Goal: Information Seeking & Learning: Learn about a topic

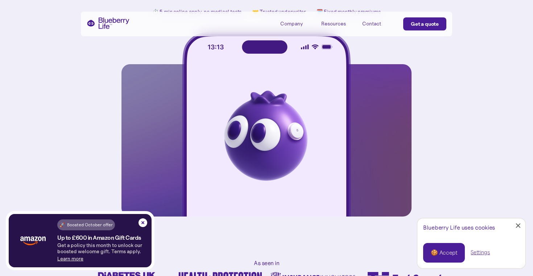
scroll to position [9, 0]
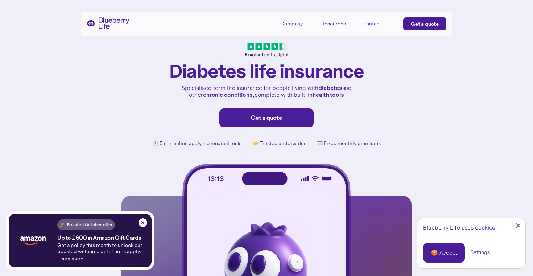
click at [287, 22] on div "Company" at bounding box center [291, 24] width 22 height 6
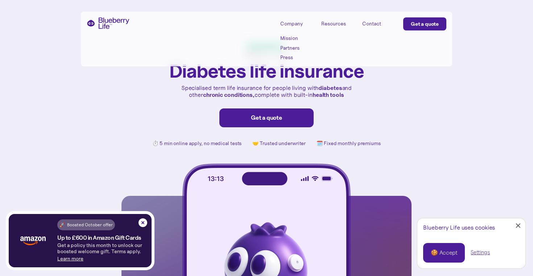
click at [287, 37] on link "Mission" at bounding box center [296, 38] width 33 height 6
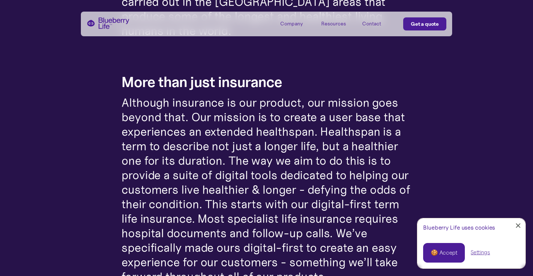
scroll to position [422, 0]
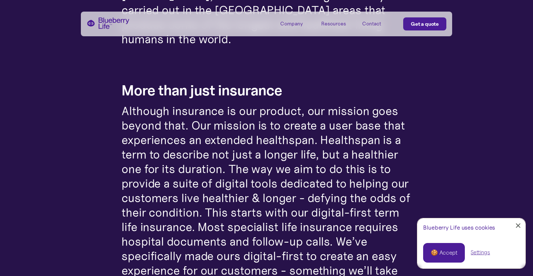
click at [125, 104] on p "Although insurance is our product, our mission goes beyond that. Our mission is…" at bounding box center [266, 198] width 290 height 189
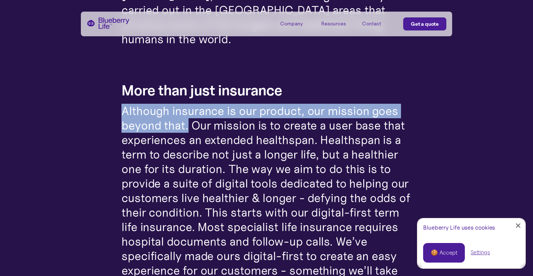
drag, startPoint x: 118, startPoint y: 96, endPoint x: 189, endPoint y: 114, distance: 73.2
click at [189, 114] on div "Blueberry Life was founded by [PERSON_NAME] after dedicating his doctorate stud…" at bounding box center [266, 122] width 533 height 703
click at [189, 114] on p "Although insurance is our product, our mission goes beyond that. Our mission is…" at bounding box center [266, 198] width 290 height 189
drag, startPoint x: 189, startPoint y: 114, endPoint x: 100, endPoint y: 98, distance: 90.7
click at [100, 98] on div "Blueberry Life was founded by [PERSON_NAME] after dedicating his doctorate stud…" at bounding box center [266, 122] width 533 height 703
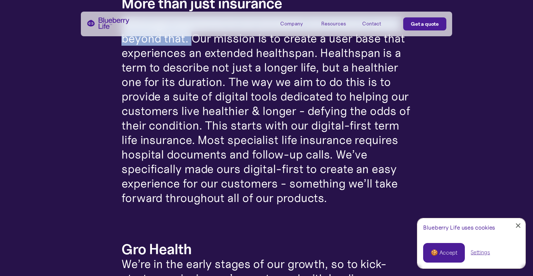
scroll to position [511, 0]
